Goal: Task Accomplishment & Management: Manage account settings

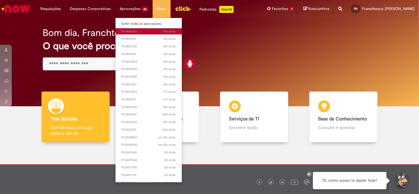
click at [135, 34] on link "13h atrás 13 horas atrás R13454252" at bounding box center [149, 31] width 66 height 6
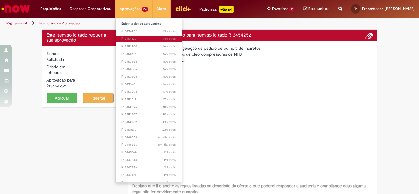
click at [131, 39] on span "14h atrás 14 horas atrás R13454129" at bounding box center [148, 39] width 55 height 5
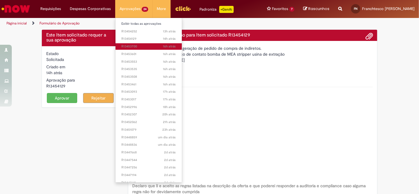
click at [137, 46] on span "16h atrás 16 horas atrás R13453700" at bounding box center [148, 46] width 55 height 5
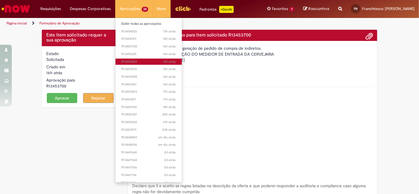
click at [130, 62] on span "16h atrás 16 horas atrás R13453553" at bounding box center [148, 62] width 55 height 5
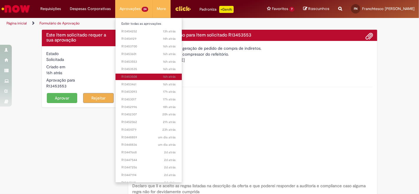
click at [131, 77] on span "16h atrás 16 horas atrás R13453508" at bounding box center [148, 77] width 55 height 5
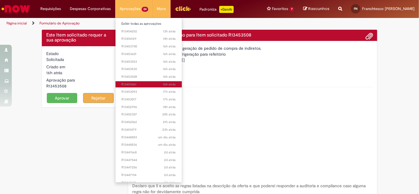
click at [128, 82] on span "16h atrás 16 horas atrás R13453461" at bounding box center [148, 84] width 55 height 5
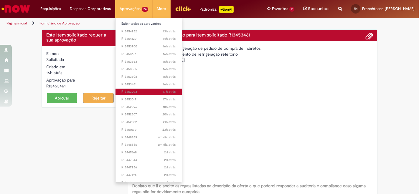
click at [131, 95] on link "17h atrás 17 horas atrás R13453093" at bounding box center [149, 92] width 66 height 6
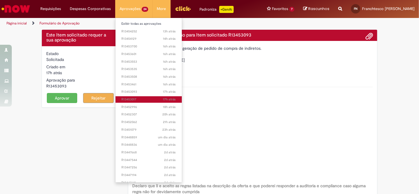
click at [135, 97] on span "17h atrás 17 horas atrás R13453017" at bounding box center [148, 99] width 55 height 5
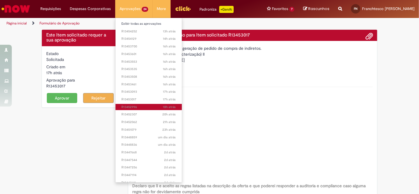
click at [142, 107] on span "18h atrás 18 horas atrás R13452996" at bounding box center [148, 107] width 55 height 5
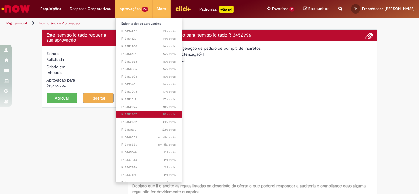
click at [138, 112] on link "20h atrás 20 horas atrás R13452307" at bounding box center [149, 114] width 66 height 6
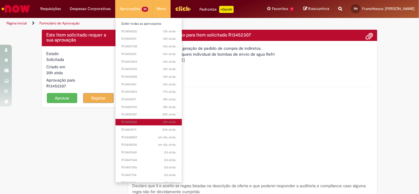
click at [145, 122] on span "21h atrás 21 horas atrás R13452062" at bounding box center [148, 122] width 55 height 5
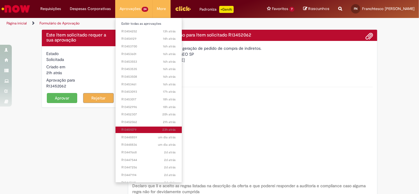
click at [141, 130] on span "23h atrás 23 horas atrás R13451079" at bounding box center [148, 130] width 55 height 5
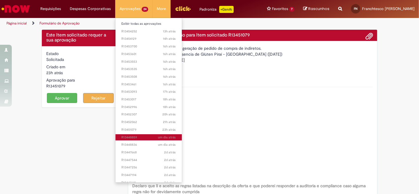
click at [140, 136] on span "um dia atrás um dia atrás R13448859" at bounding box center [148, 137] width 55 height 5
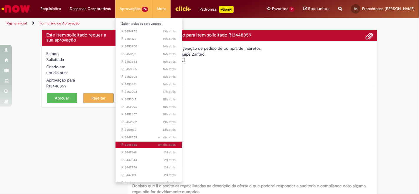
click at [141, 146] on span "um dia atrás um dia atrás R13448836" at bounding box center [148, 145] width 55 height 5
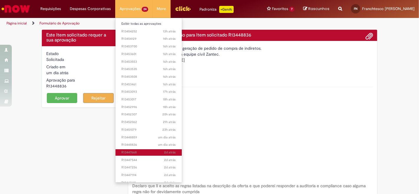
click at [141, 152] on span "2d atrás 2 dias atrás R13447668" at bounding box center [148, 152] width 55 height 5
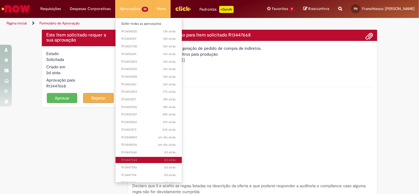
click at [146, 159] on span "2d atrás 2 dias atrás R13447544" at bounding box center [148, 160] width 55 height 5
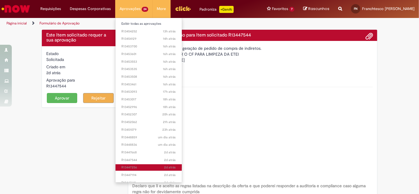
click at [141, 170] on link "2d atrás 2 dias atrás R13447256" at bounding box center [149, 167] width 66 height 6
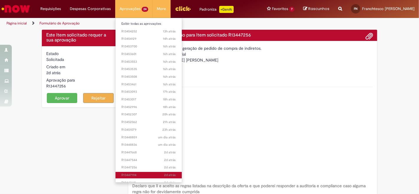
click at [143, 173] on span "2d atrás 2 dias atrás R13447194" at bounding box center [148, 175] width 55 height 5
click at [139, 176] on span "2d atrás 2 dias atrás R13447194" at bounding box center [148, 175] width 55 height 5
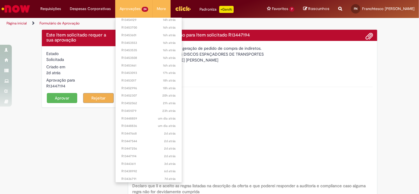
scroll to position [28, 0]
click at [149, 154] on span "3d atrás 3 dias atrás R13443611" at bounding box center [148, 155] width 55 height 5
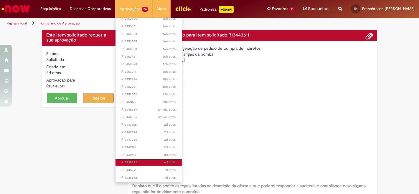
click at [150, 161] on span "6d atrás 6 dias atrás R13438992" at bounding box center [148, 162] width 55 height 5
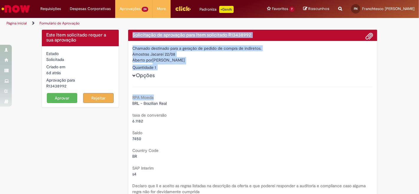
drag, startPoint x: 276, startPoint y: 99, endPoint x: 121, endPoint y: 32, distance: 168.9
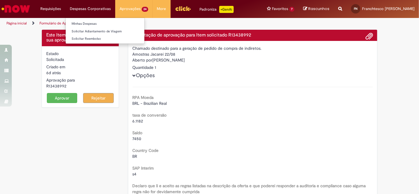
click at [65, 8] on li "Despesas Corporativas Minhas Despesas Solicitar Adiantamento de Viagem Solicita…" at bounding box center [50, 9] width 29 height 18
